Goal: Task Accomplishment & Management: Manage account settings

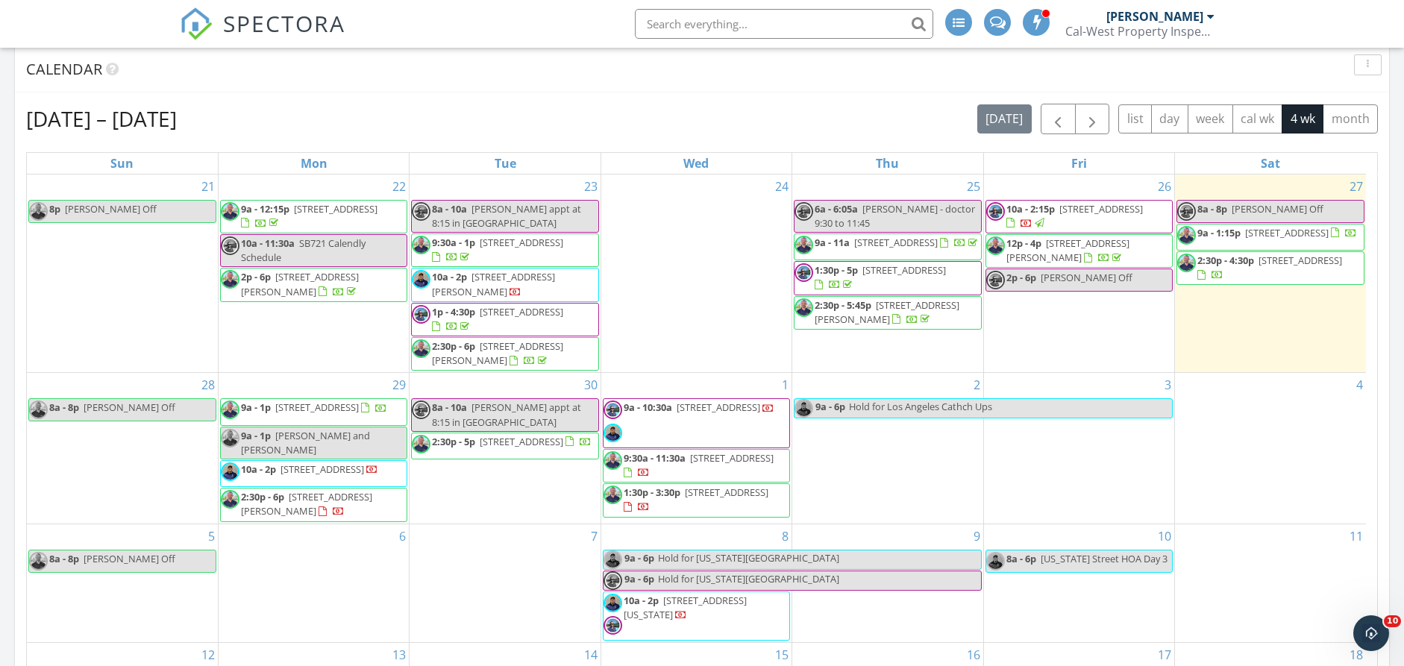
scroll to position [1231, 1427]
click at [1385, 218] on div "Sep 21 – Oct 18, 2025 today list day week cal wk 4 wk month Sun Mon Tue Wed Thu…" at bounding box center [702, 431] width 1374 height 678
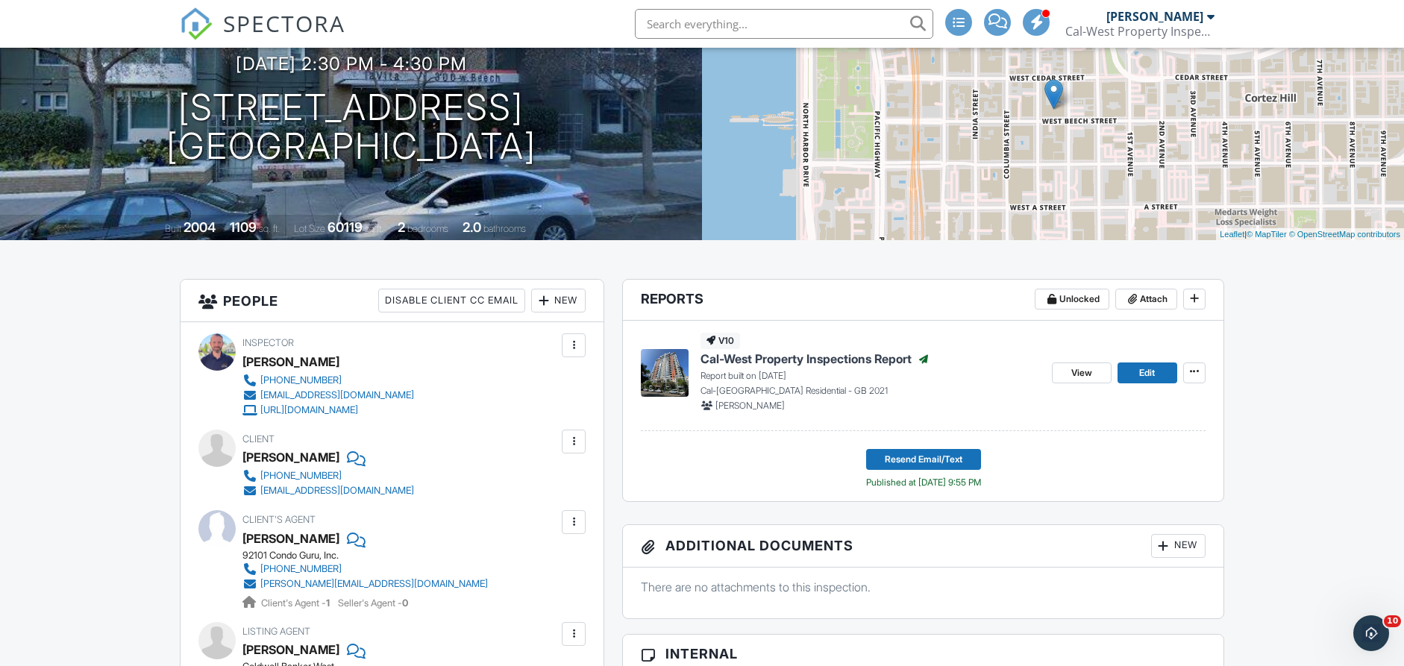
scroll to position [51, 0]
